Goal: Navigation & Orientation: Find specific page/section

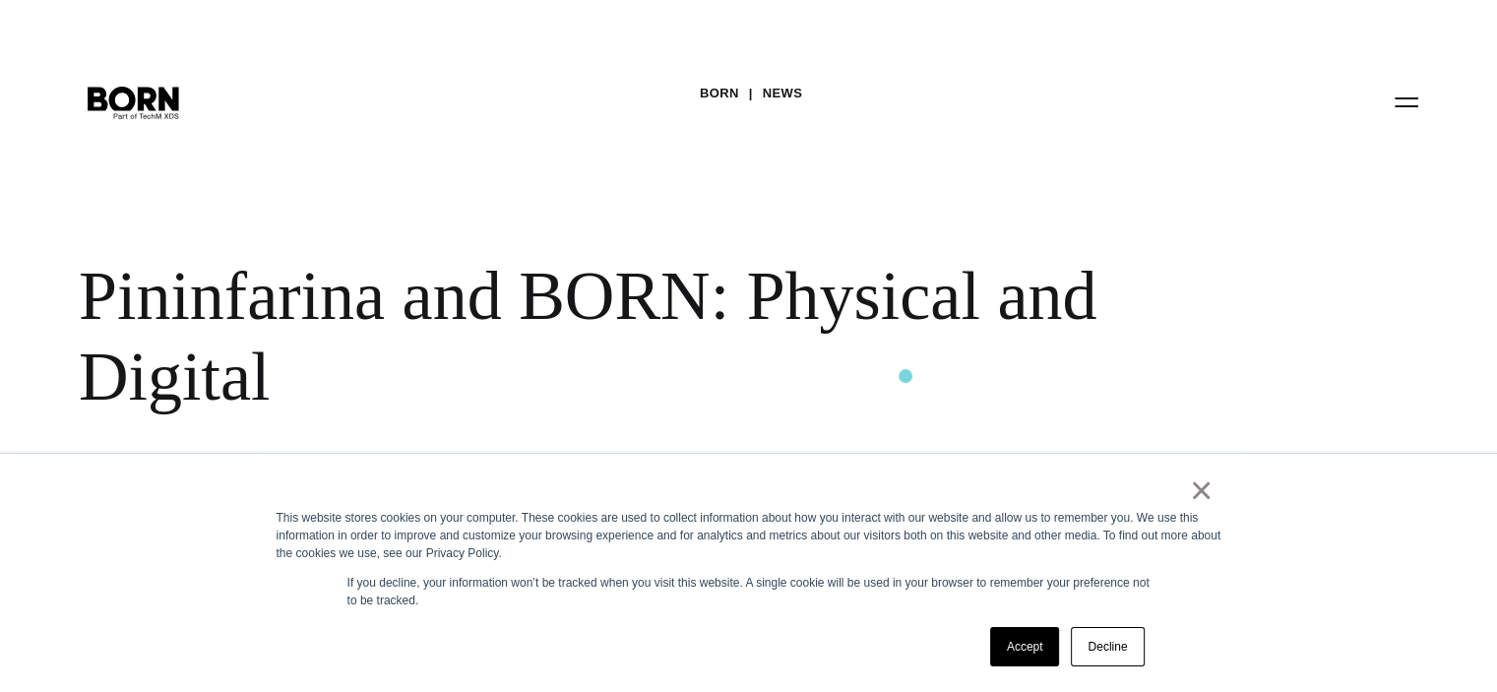
scroll to position [295, 0]
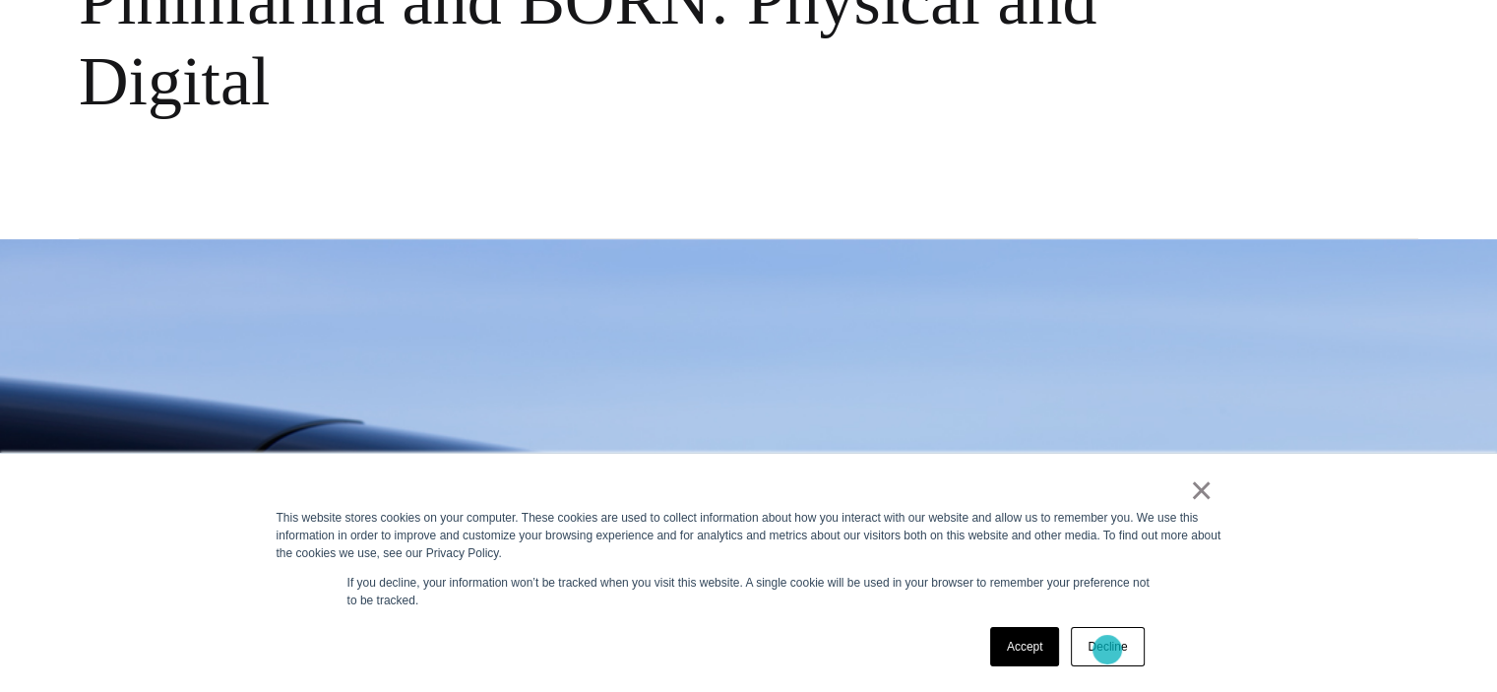
click at [1107, 650] on link "Decline" at bounding box center [1107, 646] width 73 height 39
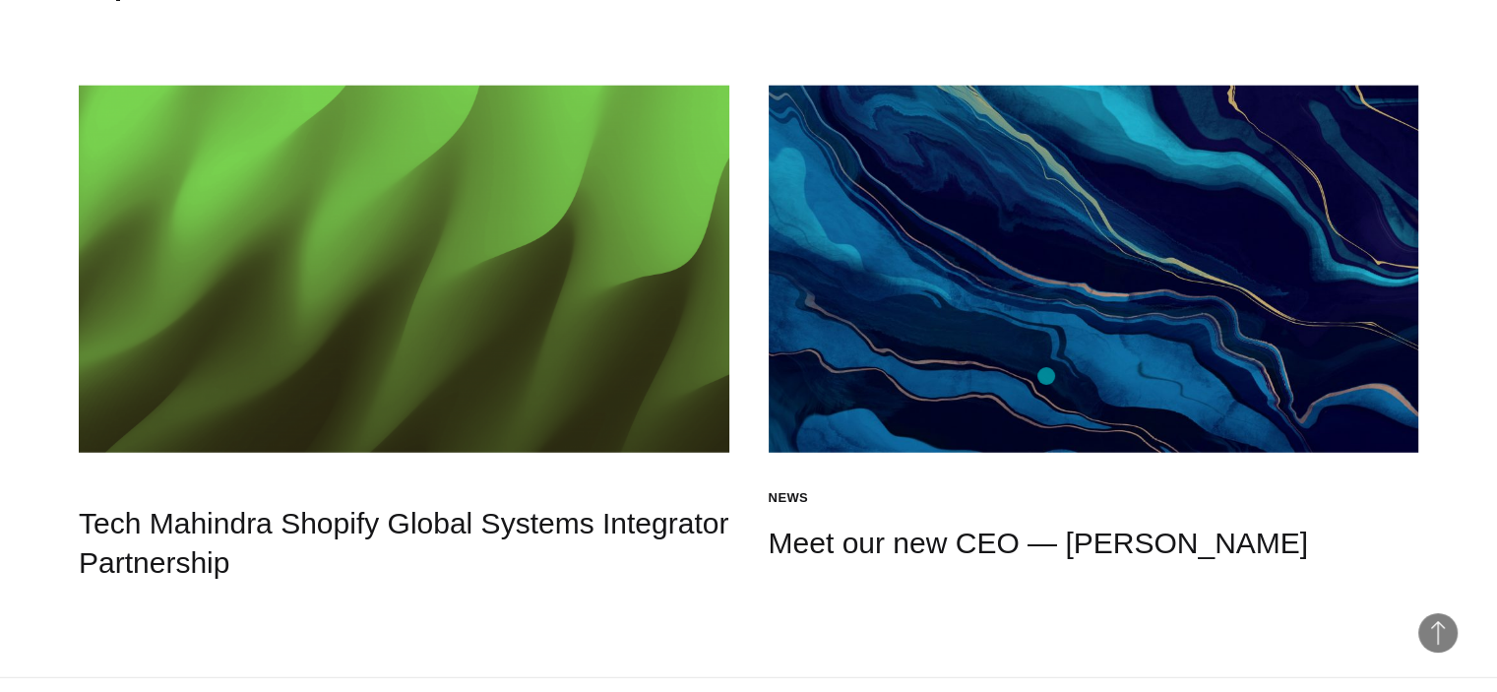
scroll to position [5414, 0]
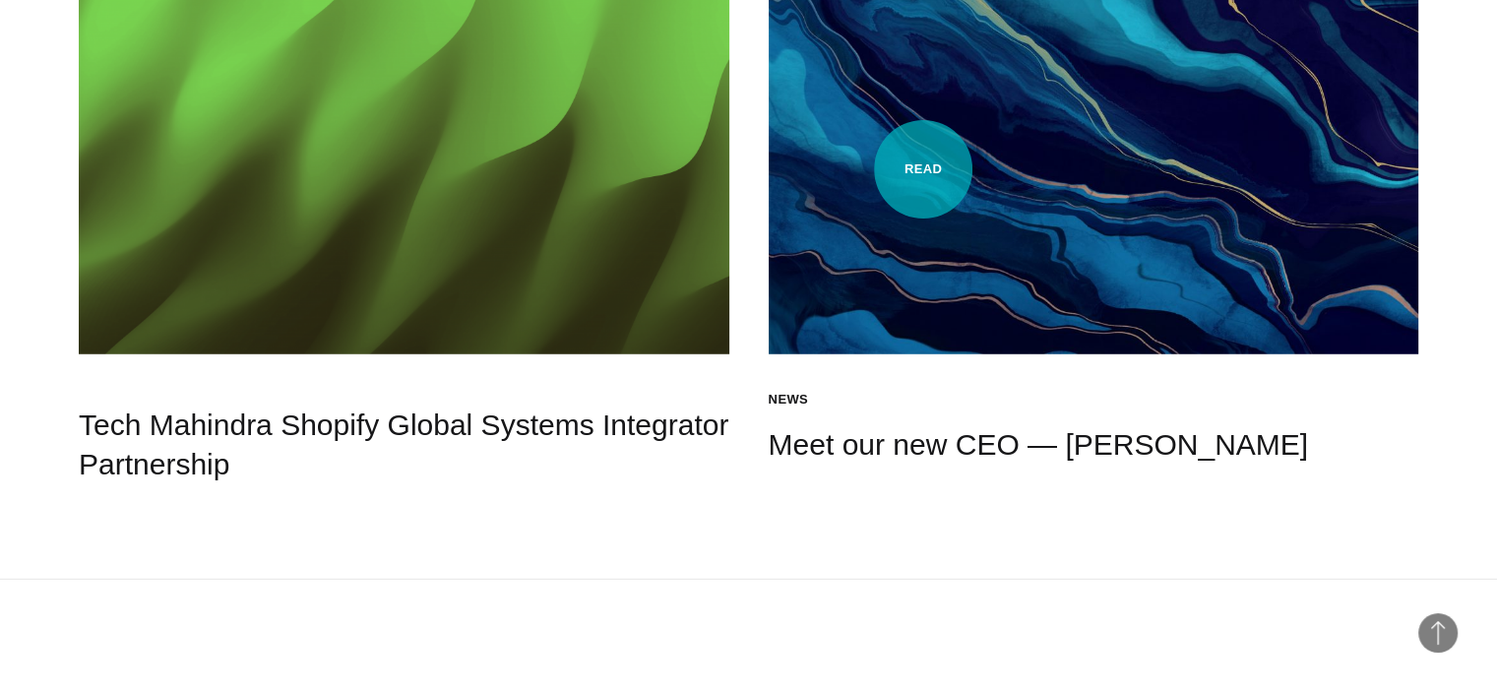
click at [923, 425] on h4 "Meet our new CEO — Sunil Karkera" at bounding box center [1094, 444] width 651 height 39
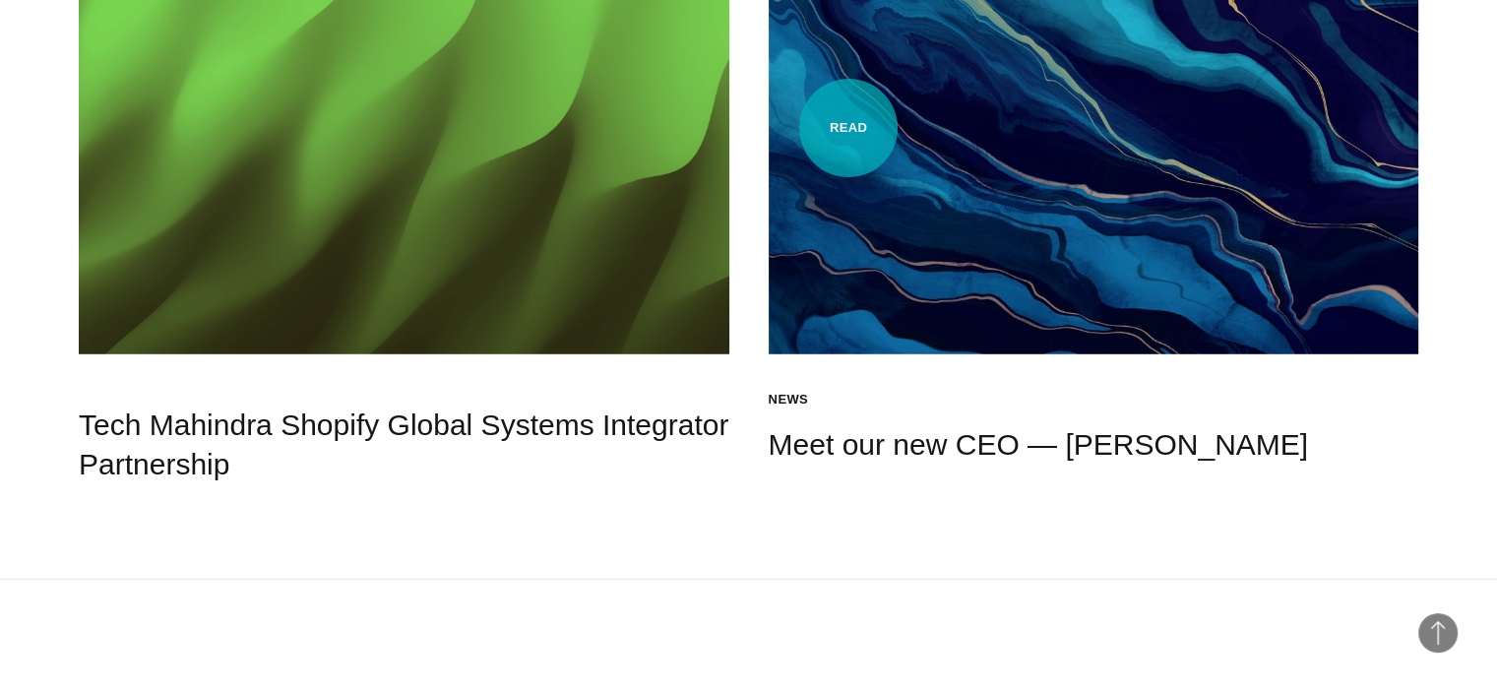
click at [848, 390] on ul "News Press" at bounding box center [1086, 400] width 635 height 20
click at [866, 425] on h4 "Meet our new CEO — Sunil Karkera" at bounding box center [1094, 444] width 651 height 39
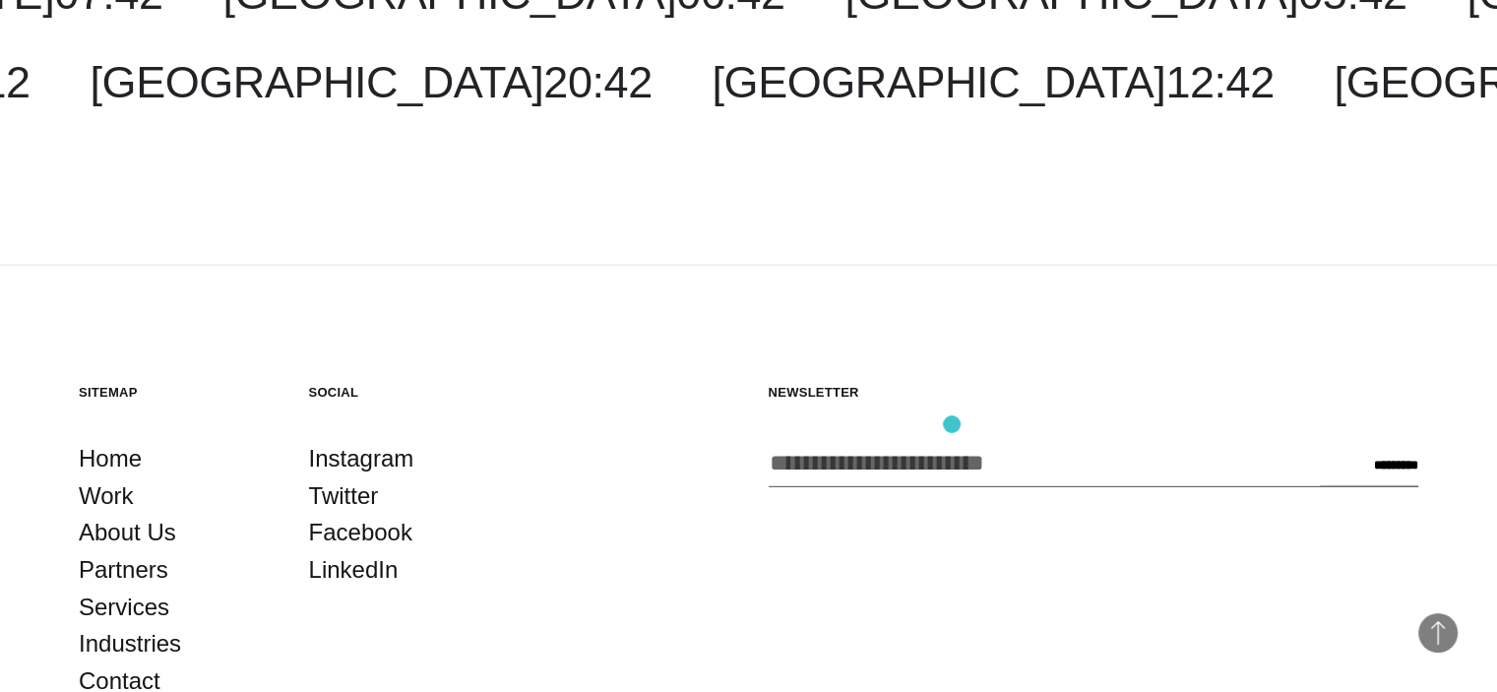
scroll to position [4390, 0]
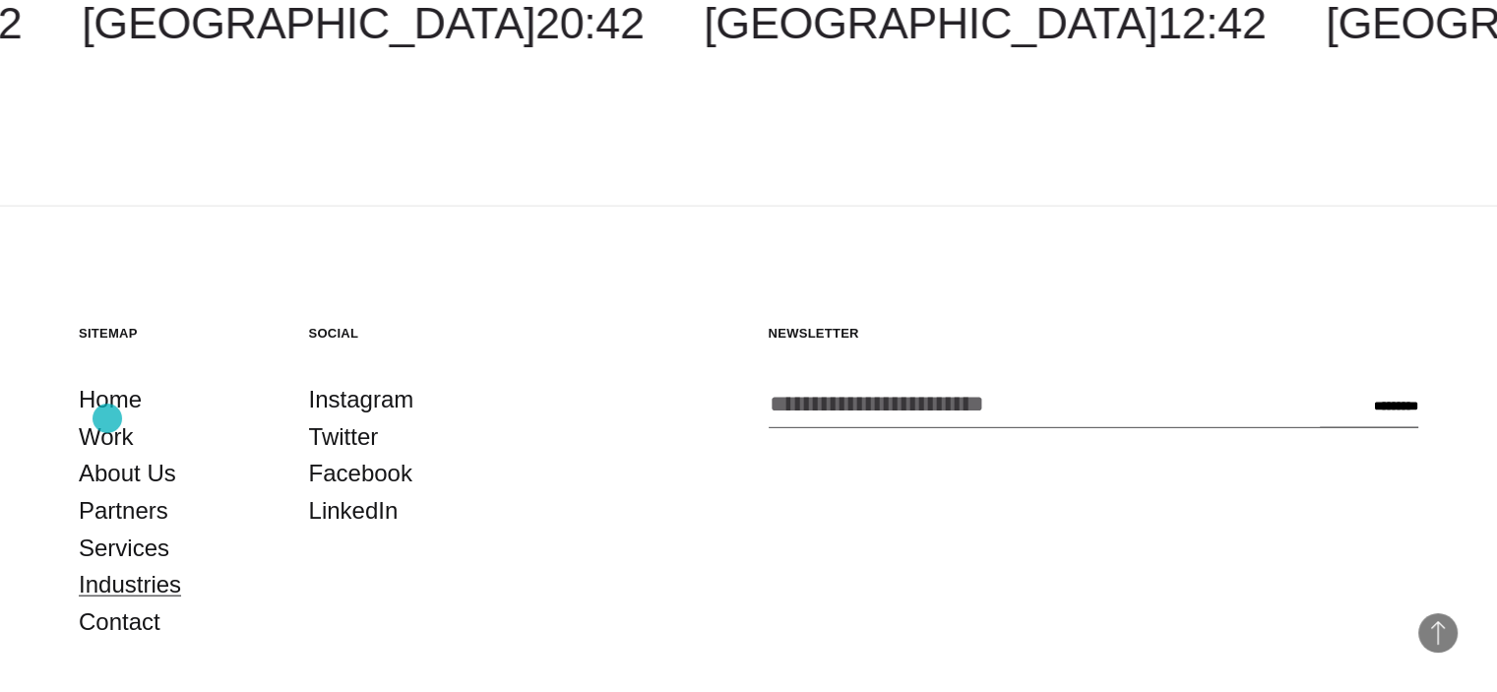
click at [107, 566] on link "Industries" at bounding box center [130, 584] width 102 height 37
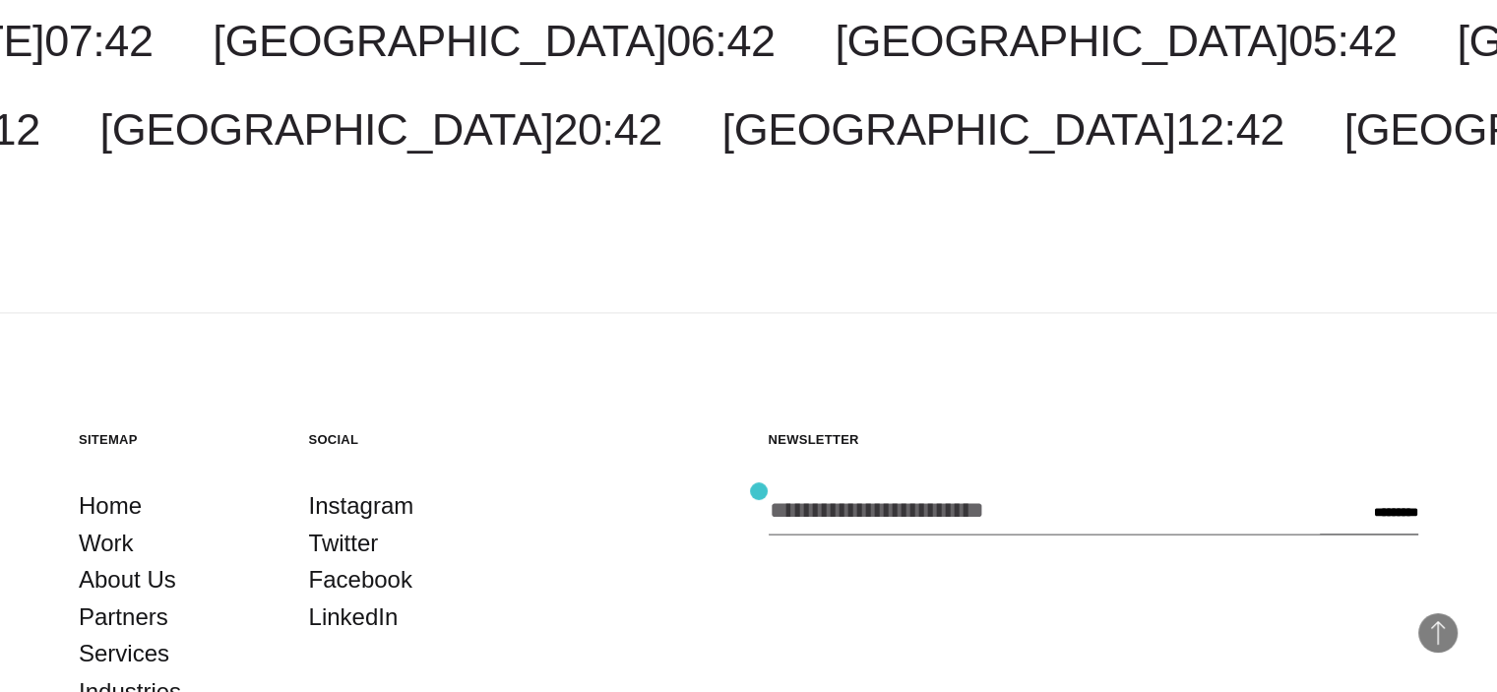
scroll to position [3327, 0]
